Goal: Information Seeking & Learning: Learn about a topic

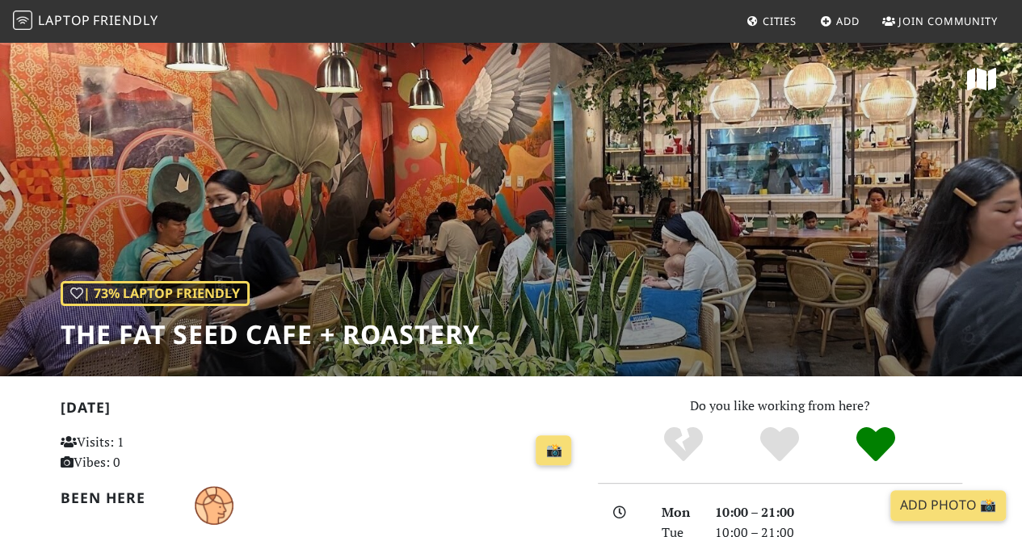
click at [125, 27] on span "Friendly" at bounding box center [125, 20] width 65 height 18
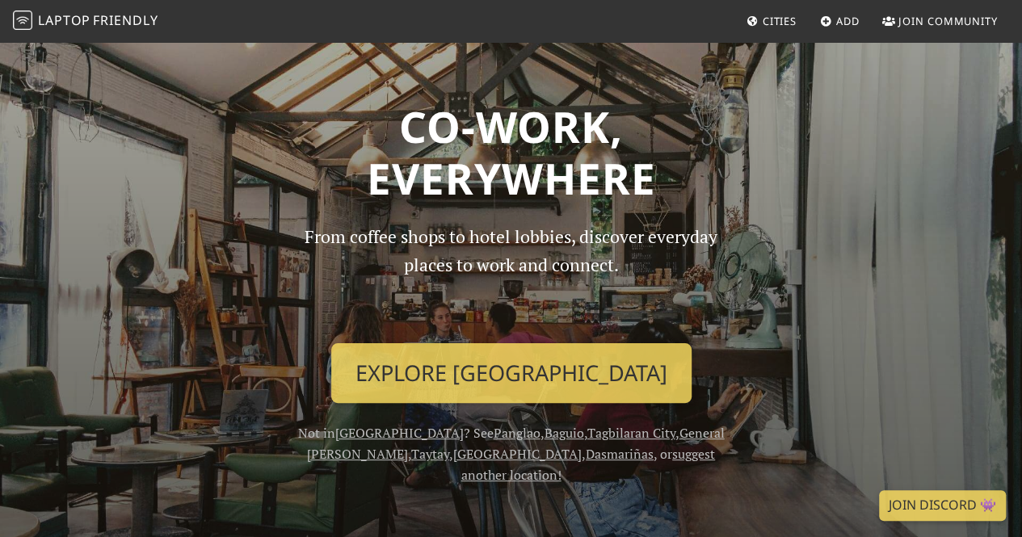
click at [784, 19] on span "Cities" at bounding box center [779, 21] width 34 height 15
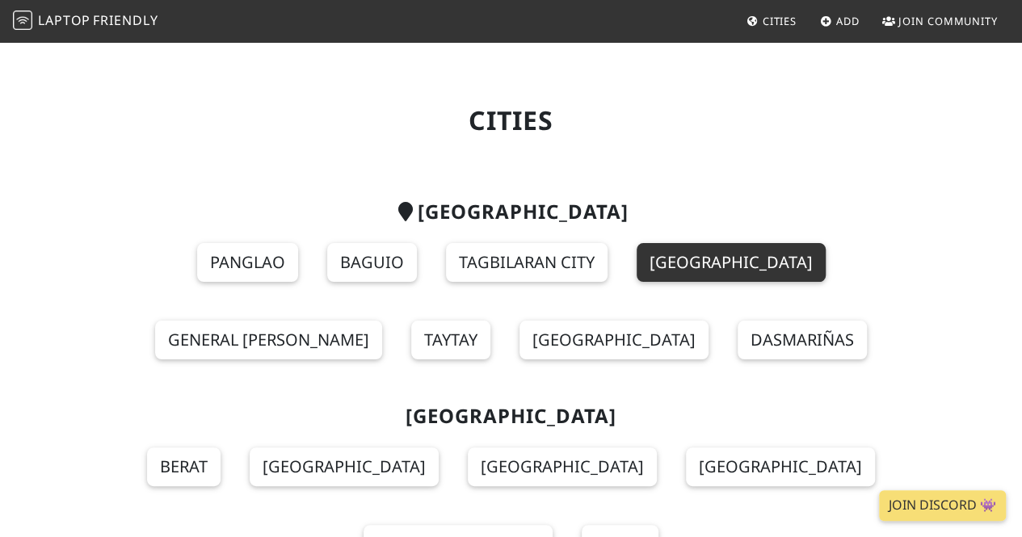
click at [636, 271] on link "Manila" at bounding box center [730, 262] width 189 height 39
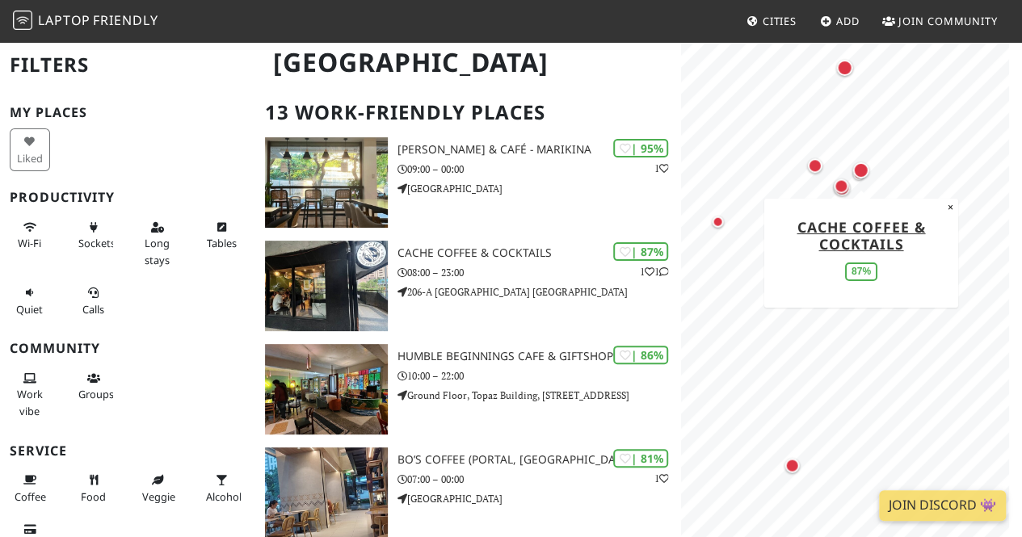
scroll to position [81, 0]
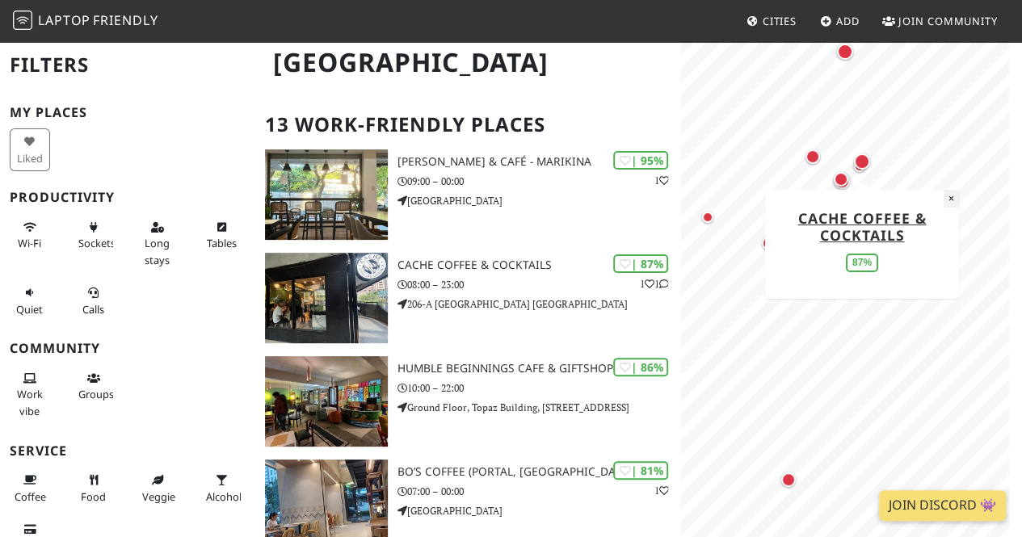
click at [950, 200] on button "×" at bounding box center [950, 199] width 15 height 18
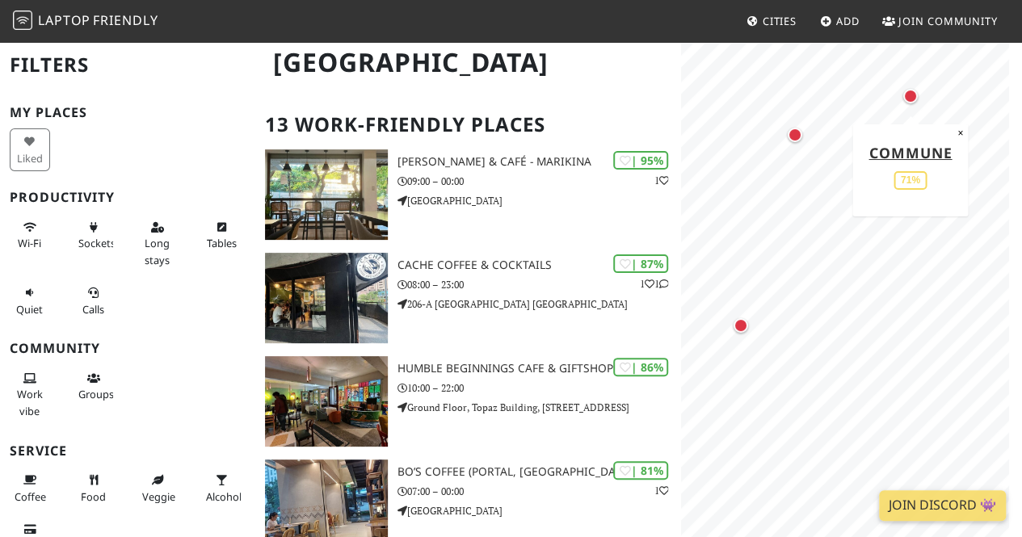
click at [911, 103] on div "Map marker" at bounding box center [910, 96] width 15 height 15
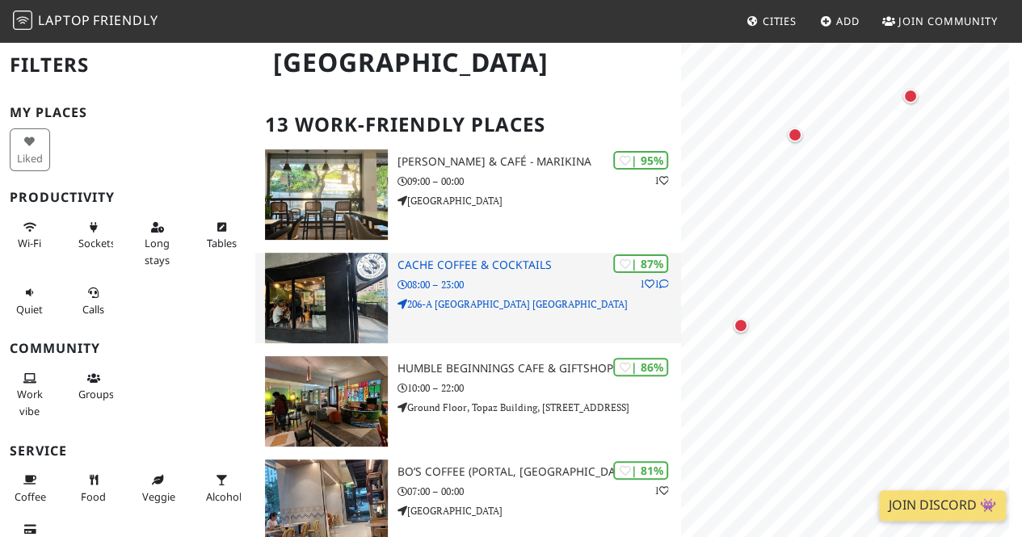
scroll to position [0, 0]
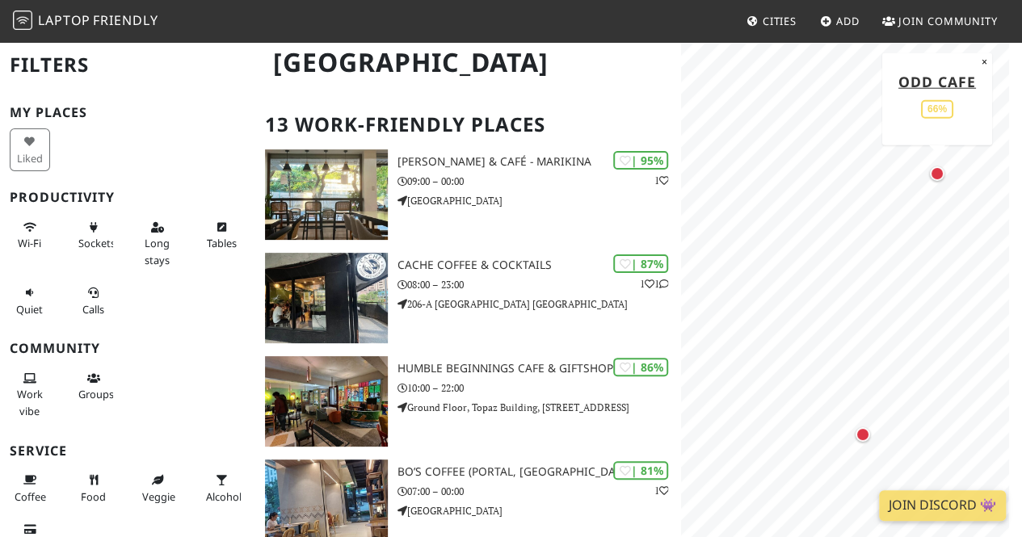
click at [935, 174] on div "Map marker" at bounding box center [937, 173] width 15 height 15
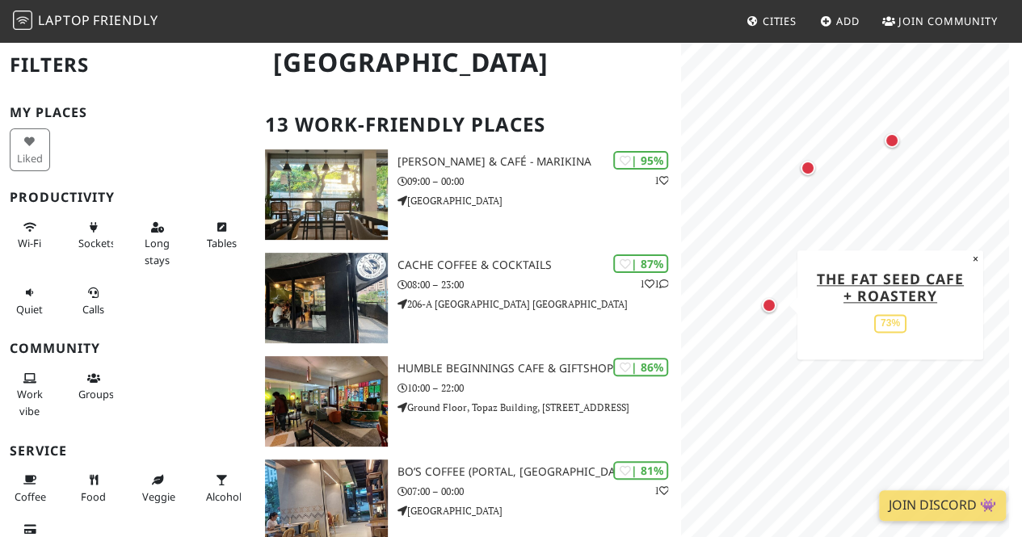
click at [770, 305] on div "Map marker" at bounding box center [769, 305] width 15 height 15
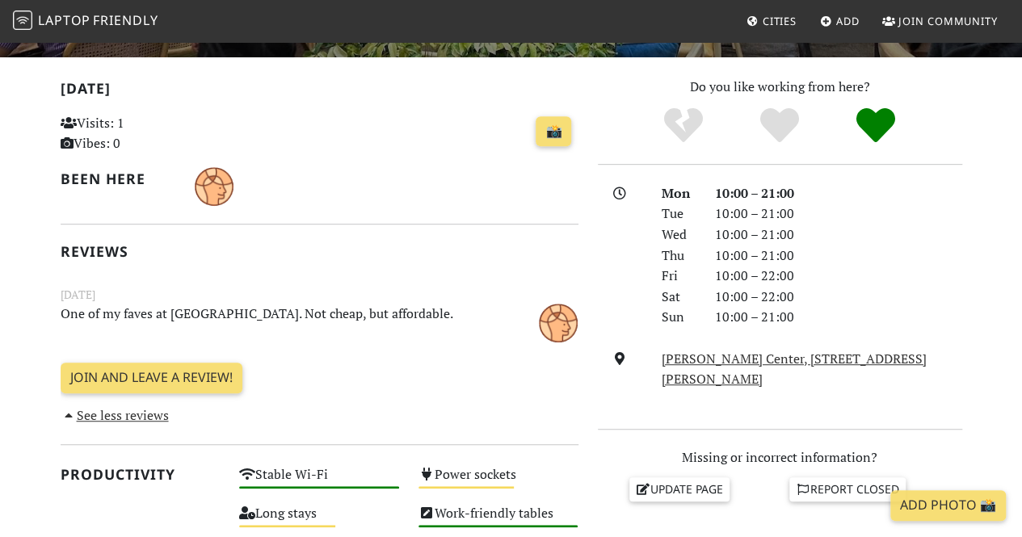
scroll to position [238, 0]
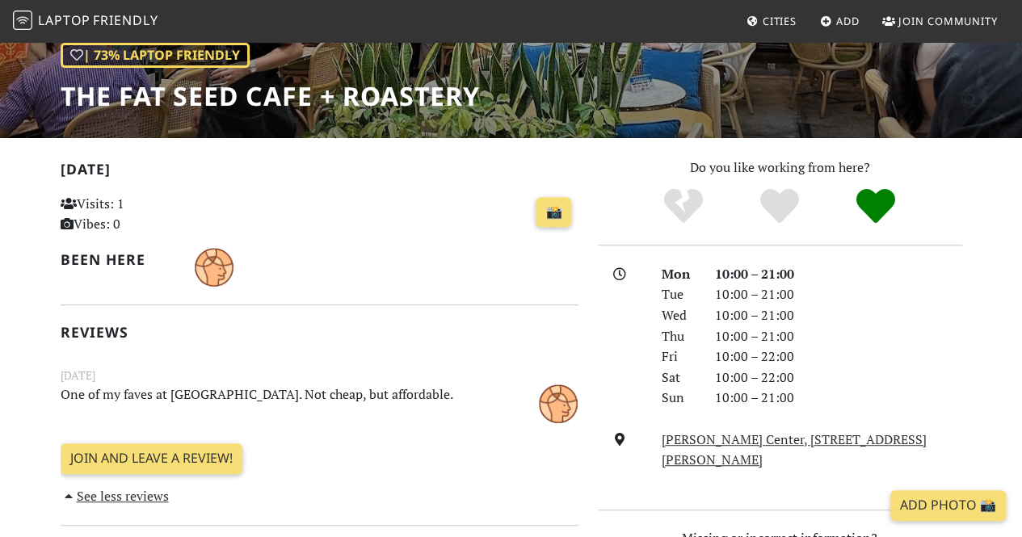
click at [600, 165] on p "Do you like working from here?" at bounding box center [780, 168] width 364 height 21
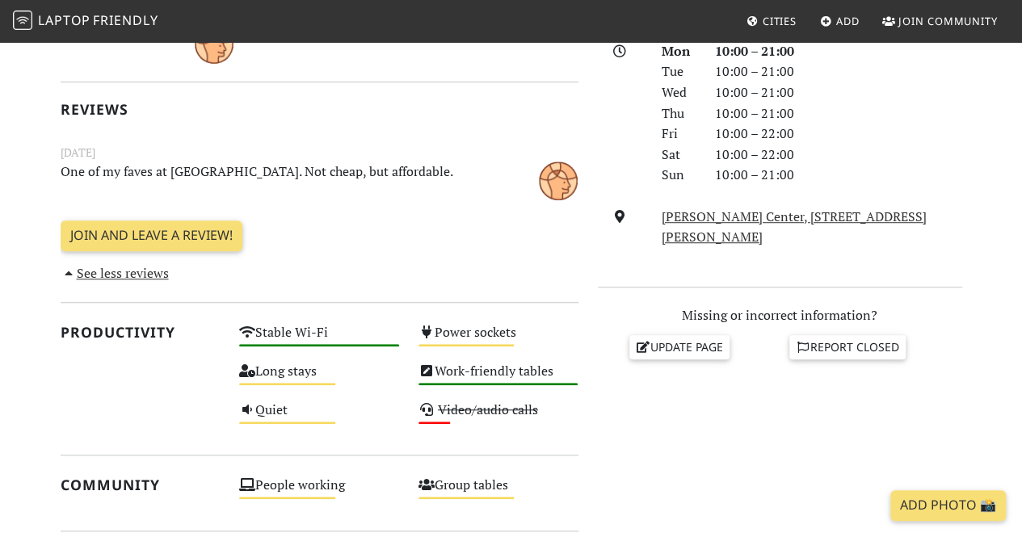
scroll to position [404, 0]
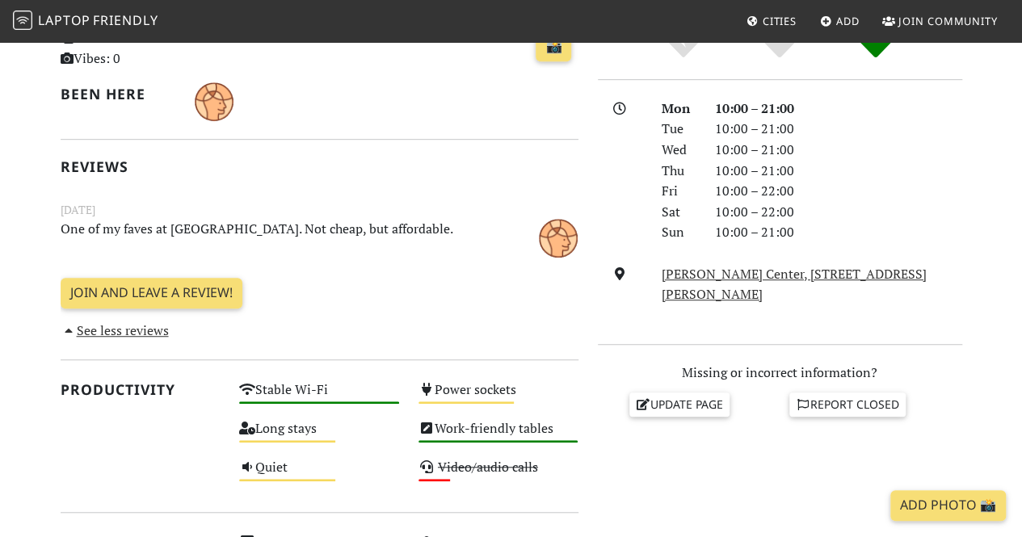
click at [594, 163] on div at bounding box center [620, 171] width 64 height 145
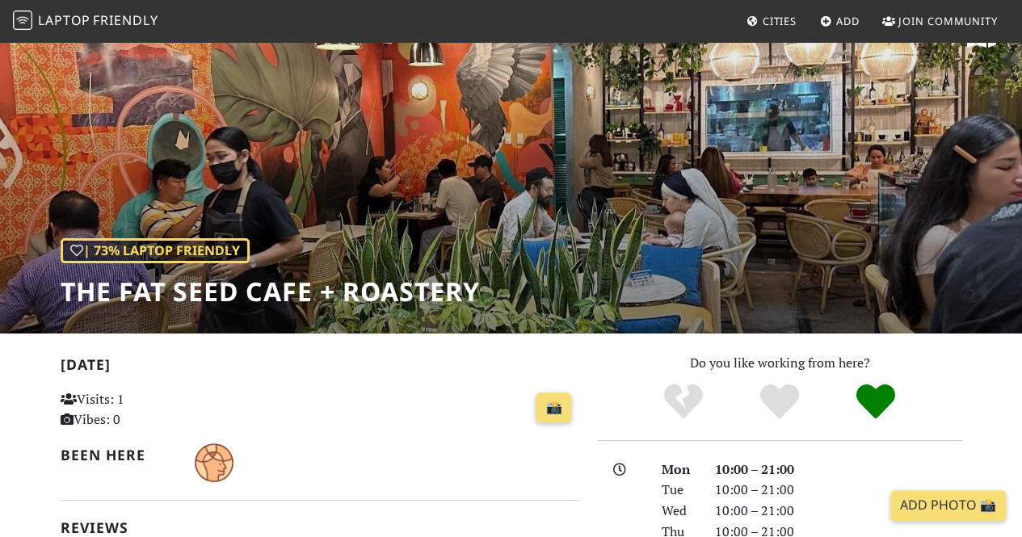
scroll to position [0, 0]
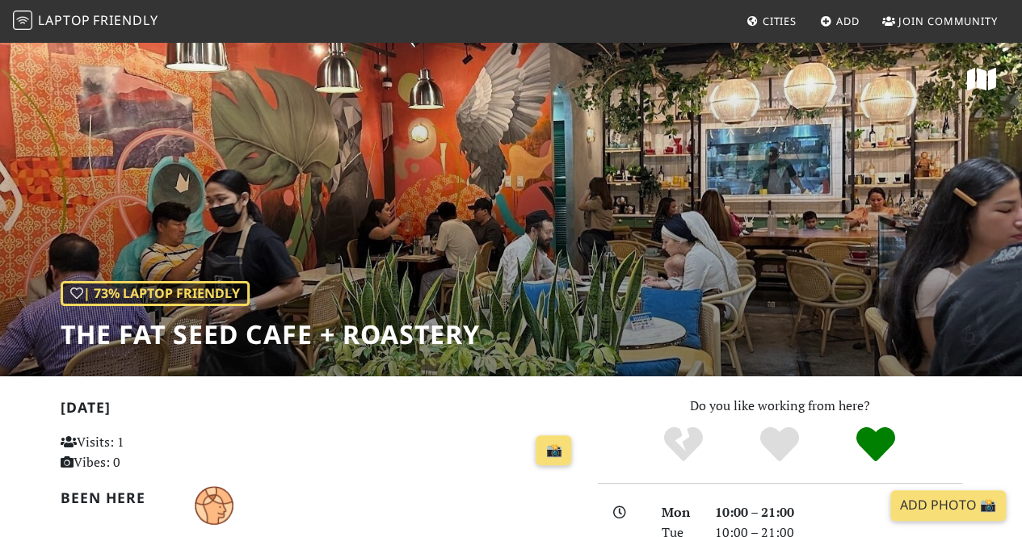
click at [100, 19] on span "Friendly" at bounding box center [125, 20] width 65 height 18
